Goal: Transaction & Acquisition: Book appointment/travel/reservation

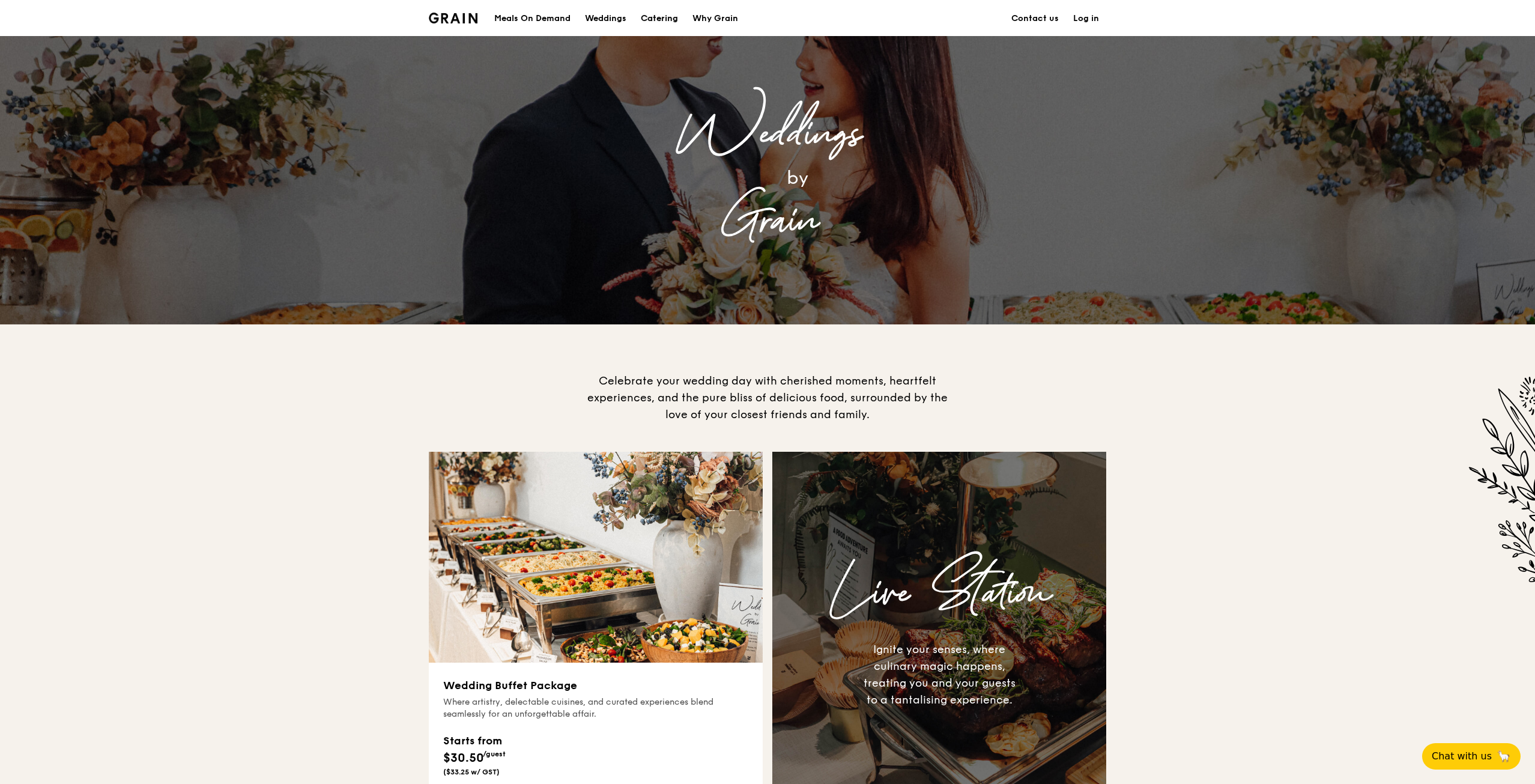
click at [652, 15] on div "Catering" at bounding box center [660, 19] width 37 height 36
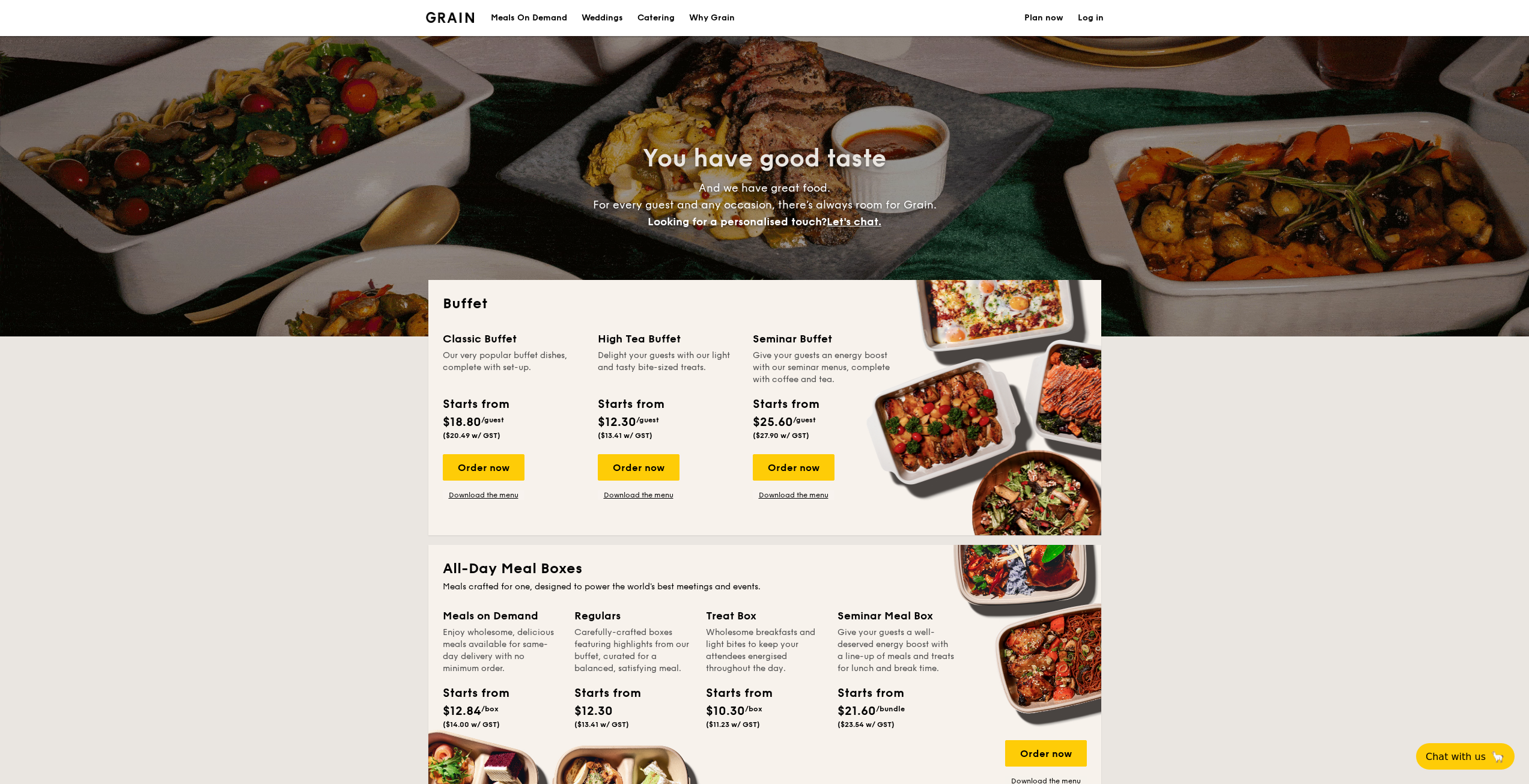
select select
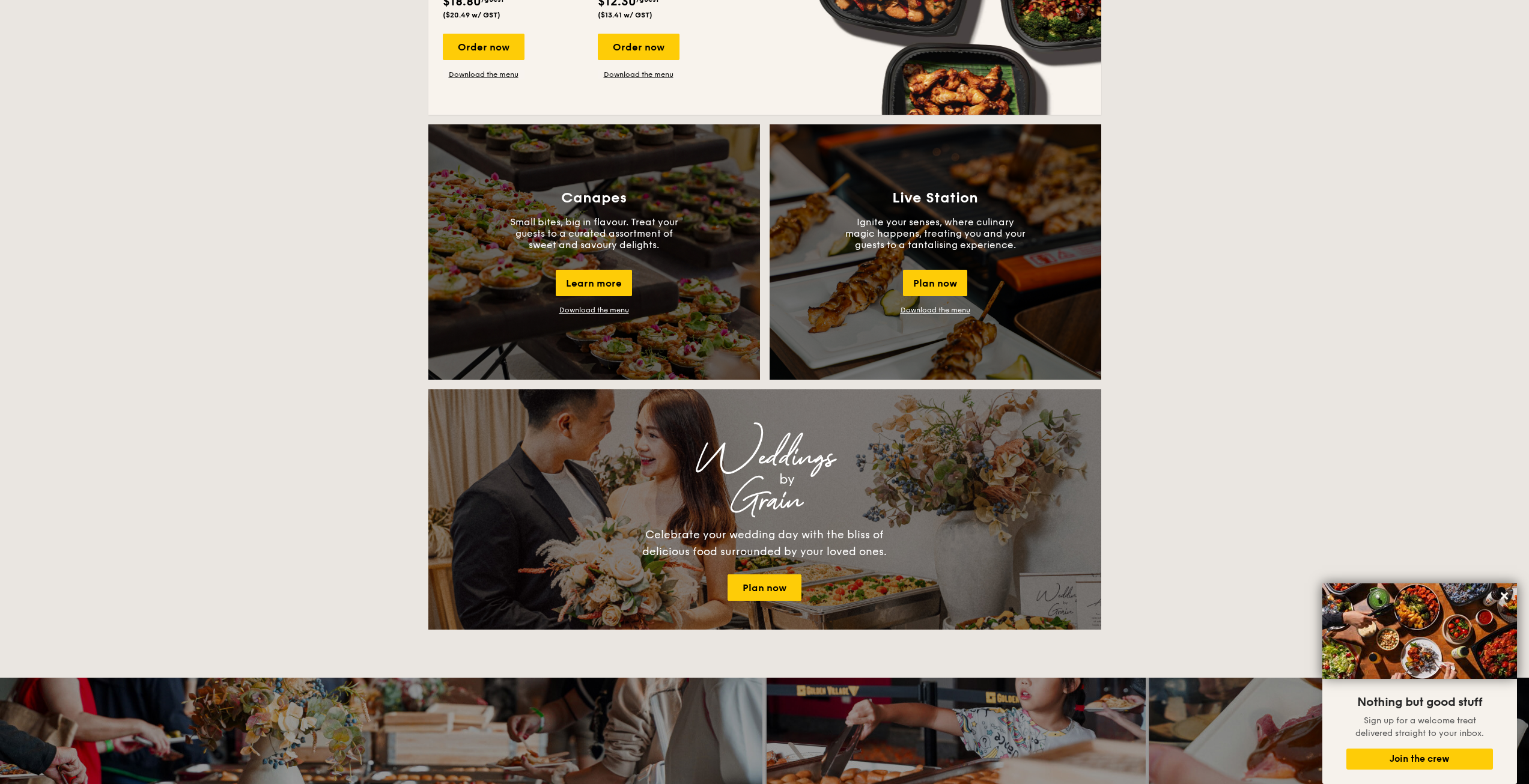
scroll to position [781, 0]
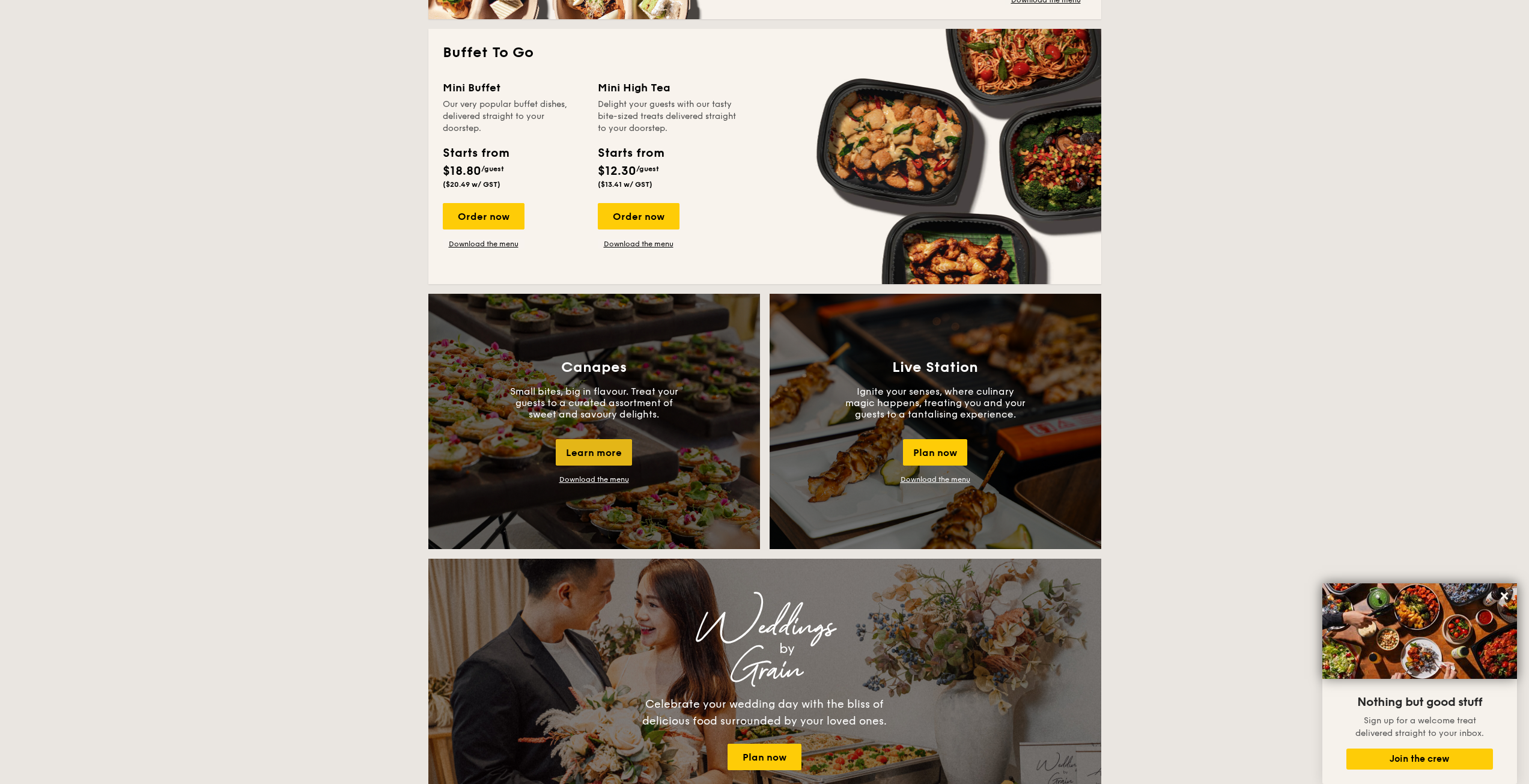
click at [603, 456] on div "Learn more" at bounding box center [594, 452] width 77 height 26
